Goal: Task Accomplishment & Management: Manage account settings

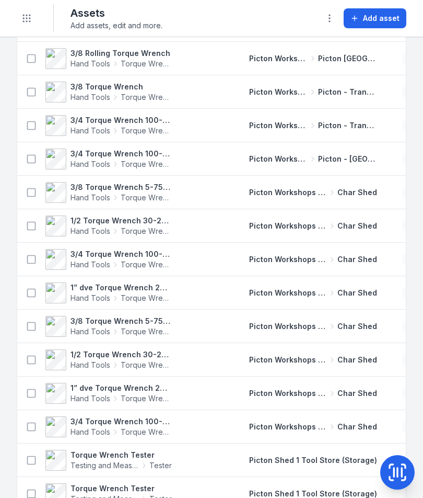
click at [139, 402] on span "Torque Wrench" at bounding box center [146, 398] width 51 height 10
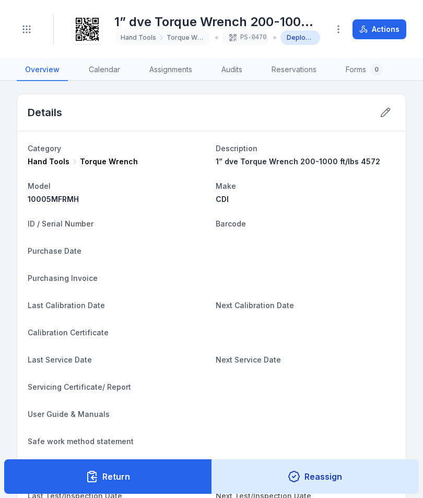
click at [388, 116] on icon at bounding box center [386, 112] width 10 height 10
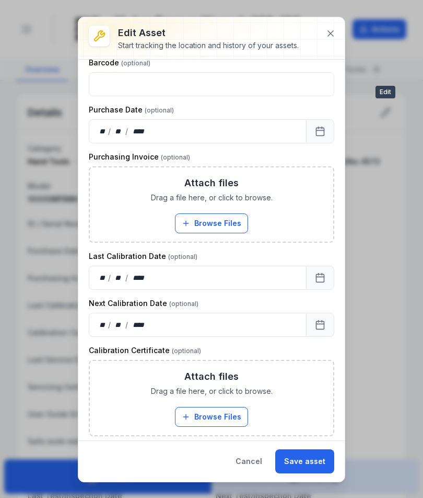
scroll to position [266, 0]
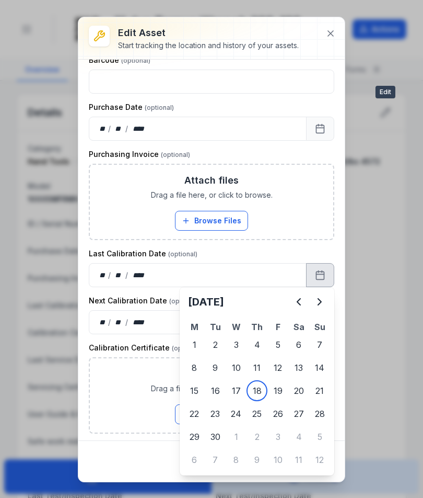
click at [293, 305] on icon "Previous" at bounding box center [299, 301] width 13 height 13
click at [295, 305] on icon "Previous" at bounding box center [299, 301] width 13 height 13
click at [295, 304] on icon "Previous" at bounding box center [299, 301] width 13 height 13
click at [291, 307] on button "Previous" at bounding box center [299, 301] width 21 height 21
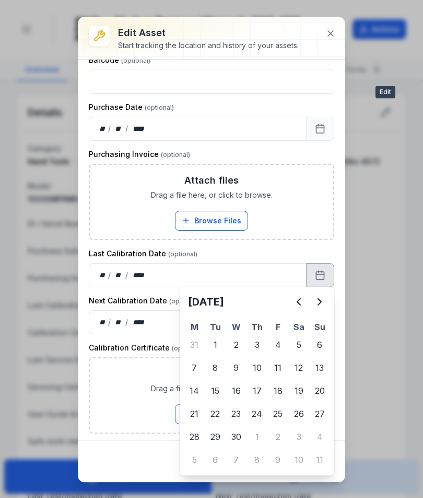
click at [291, 304] on button "Previous" at bounding box center [299, 301] width 21 height 21
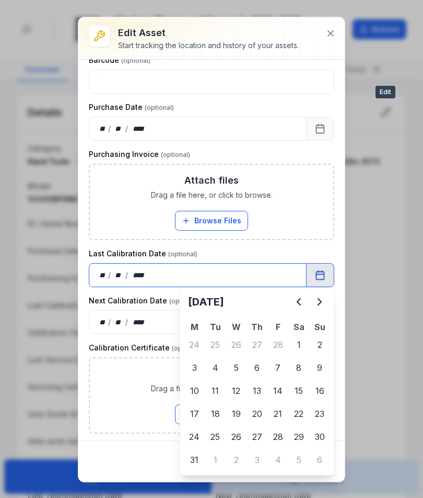
click at [200, 417] on button "Browse Files" at bounding box center [211, 414] width 73 height 20
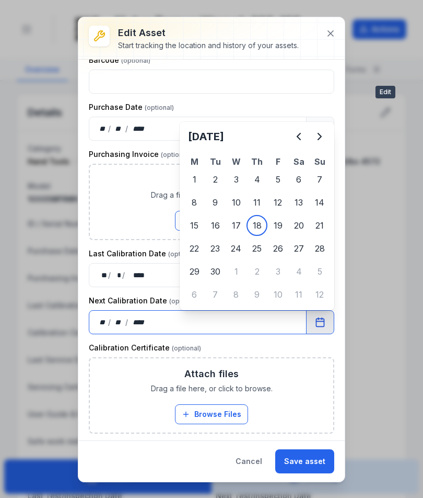
click at [239, 225] on button "Browse Files" at bounding box center [211, 221] width 73 height 20
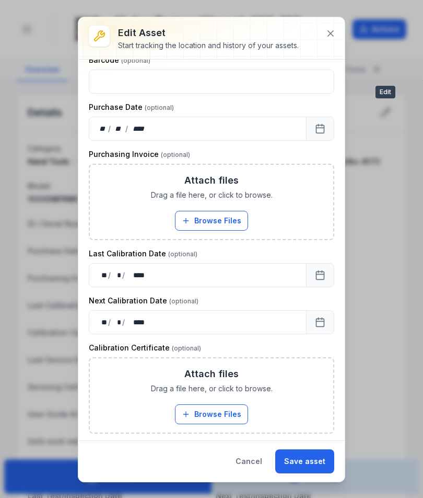
click at [318, 462] on button "Save asset" at bounding box center [305, 461] width 59 height 24
